Goal: Information Seeking & Learning: Learn about a topic

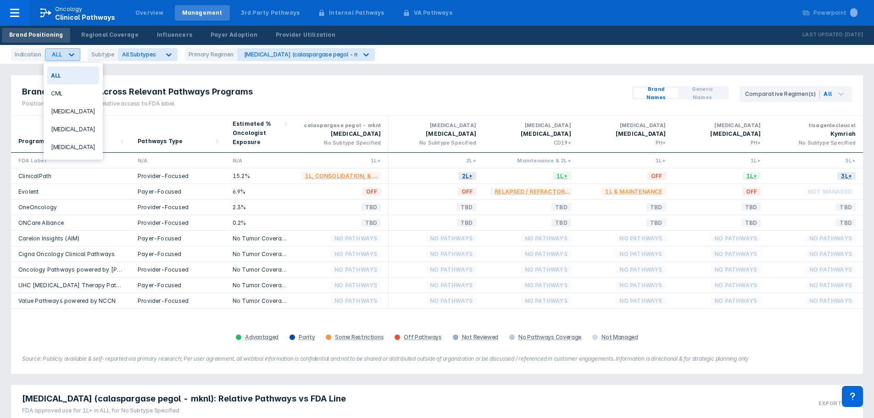
click at [64, 56] on div at bounding box center [71, 54] width 17 height 17
click at [71, 111] on div "[MEDICAL_DATA]" at bounding box center [73, 111] width 52 height 18
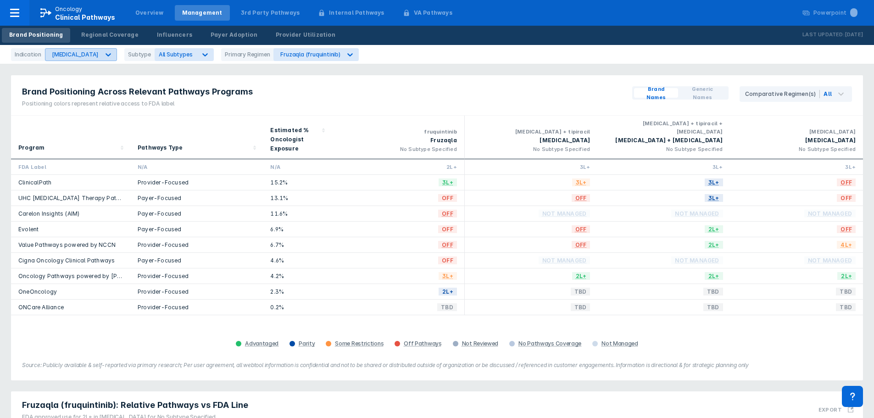
click at [95, 56] on div "[MEDICAL_DATA]" at bounding box center [75, 54] width 47 height 7
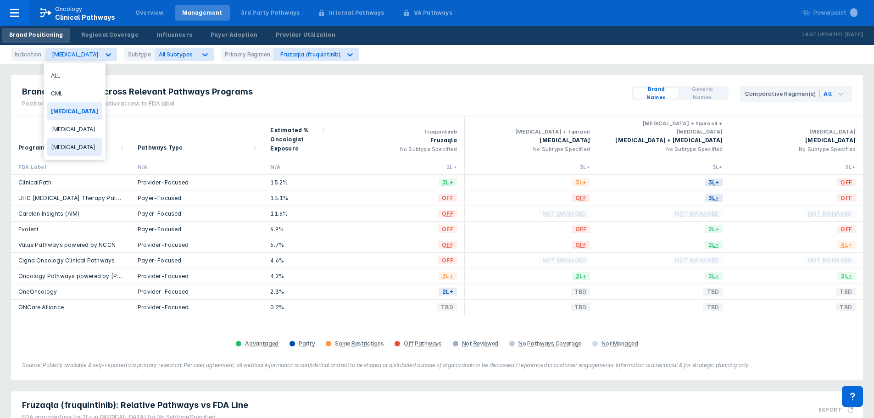
click at [54, 145] on div "[MEDICAL_DATA]" at bounding box center [74, 147] width 55 height 18
